Goal: Information Seeking & Learning: Understand process/instructions

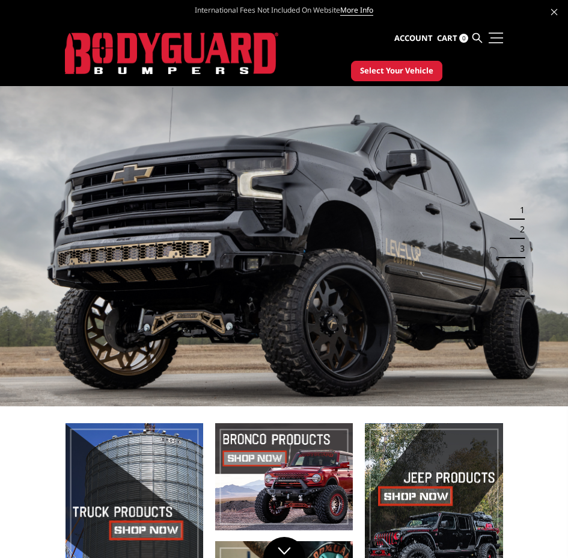
click at [499, 40] on link at bounding box center [495, 37] width 17 height 13
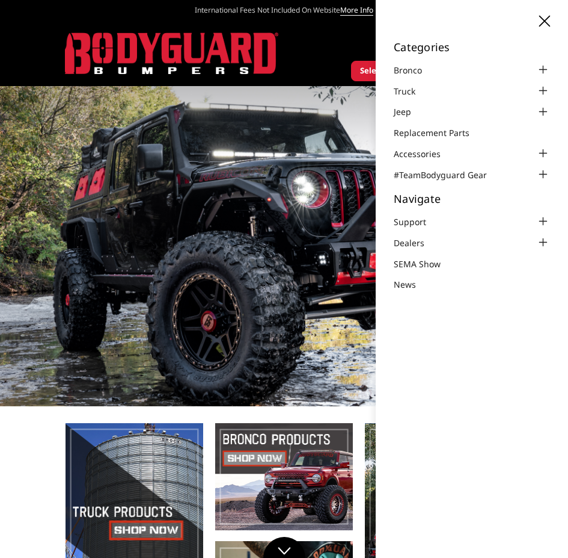
click at [546, 22] on icon at bounding box center [545, 21] width 11 height 11
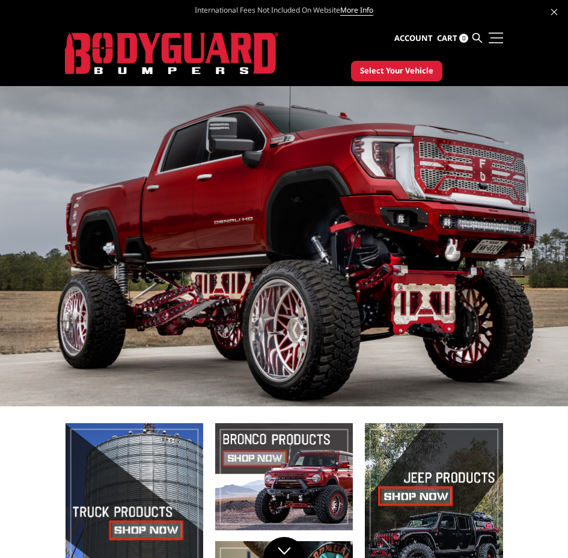
click at [496, 34] on link at bounding box center [495, 37] width 17 height 13
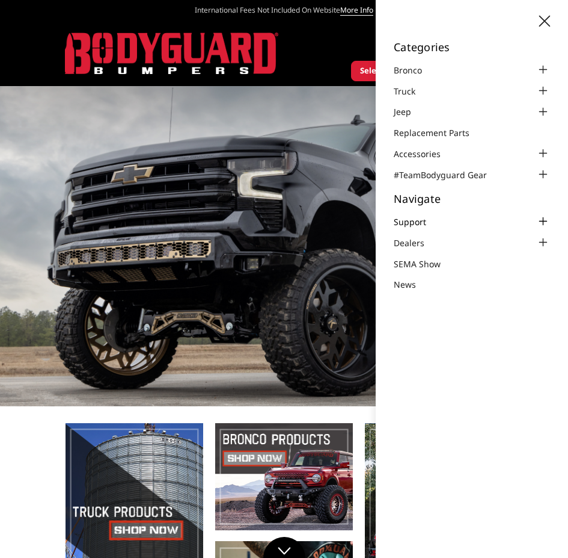
click at [431, 224] on link "Support" at bounding box center [418, 221] width 48 height 13
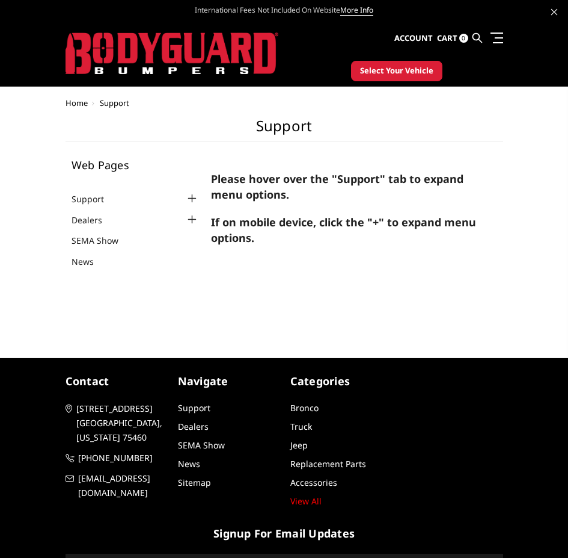
click at [189, 196] on div at bounding box center [192, 198] width 14 height 14
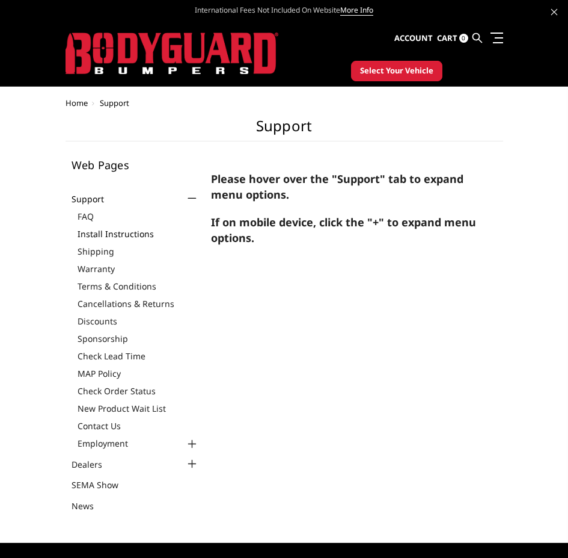
click at [111, 236] on link "Install Instructions" at bounding box center [139, 233] width 122 height 13
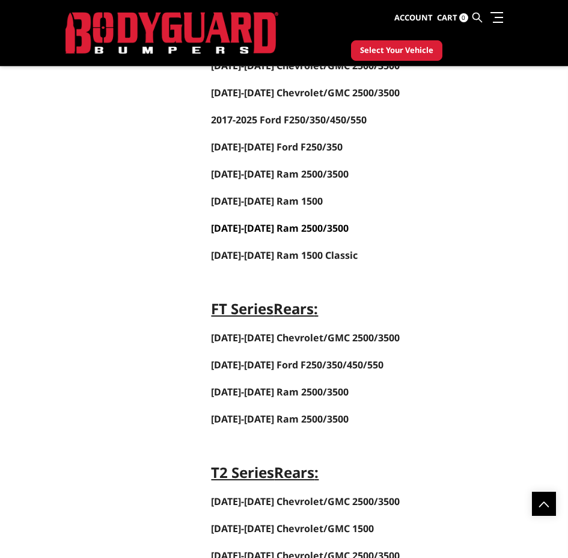
scroll to position [2286, 0]
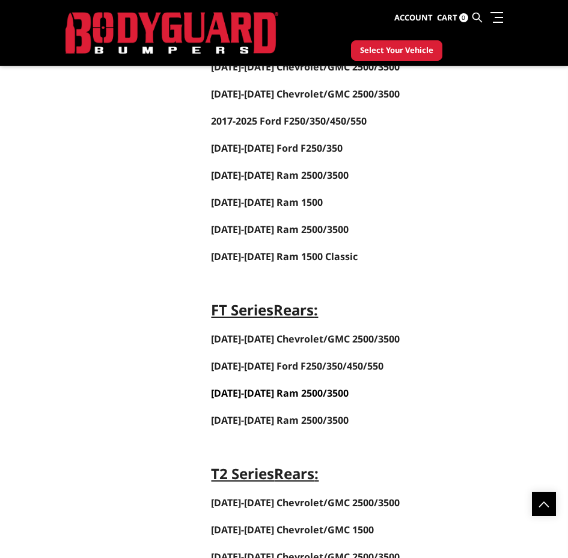
click at [251, 395] on span "[DATE]-[DATE] Ram 2500/3500" at bounding box center [280, 392] width 138 height 13
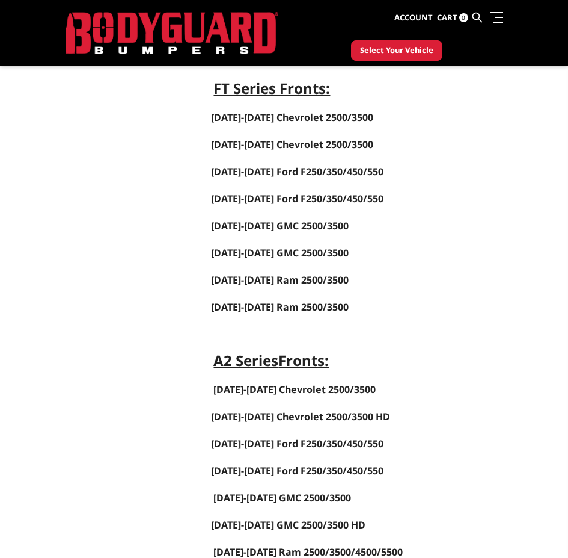
scroll to position [541, 0]
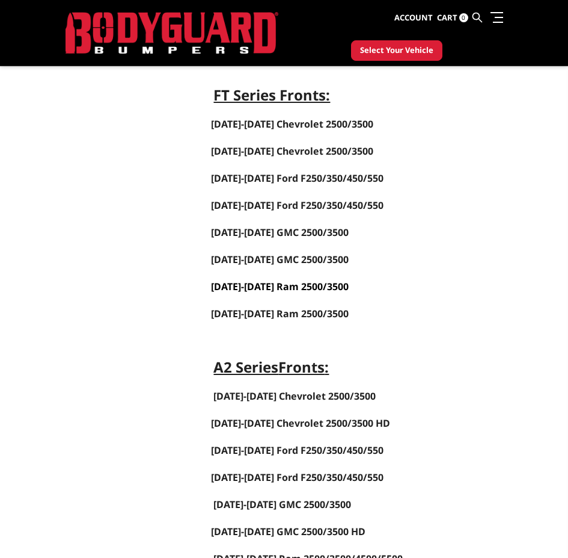
click at [257, 285] on link "[DATE]-[DATE] Ram 2500/3500" at bounding box center [280, 286] width 138 height 13
